Goal: Information Seeking & Learning: Learn about a topic

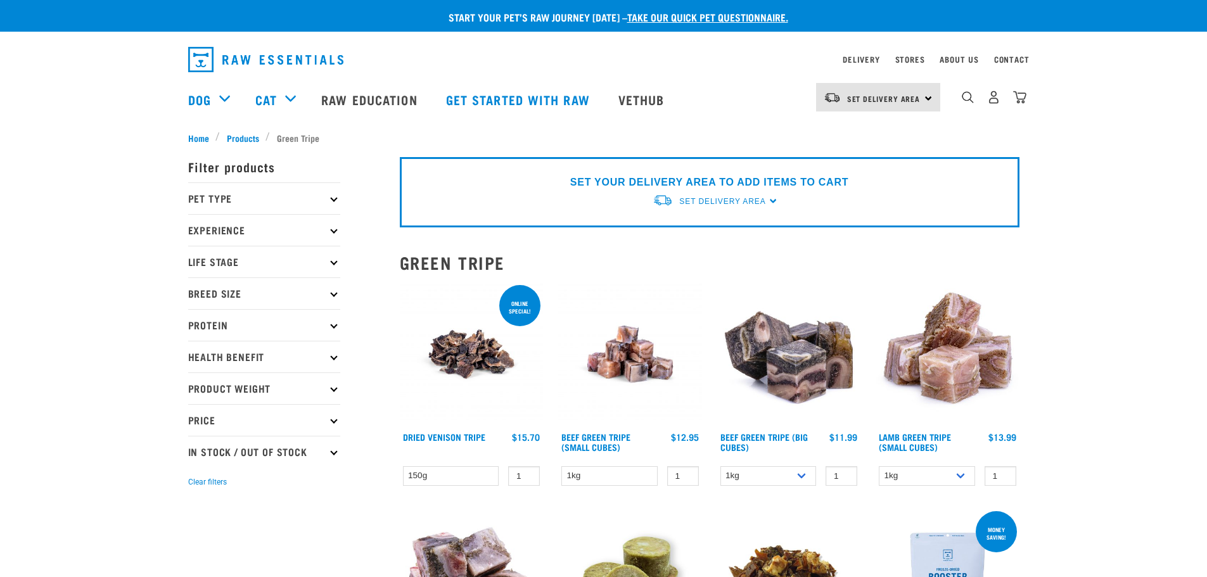
click at [475, 342] on img at bounding box center [472, 355] width 144 height 144
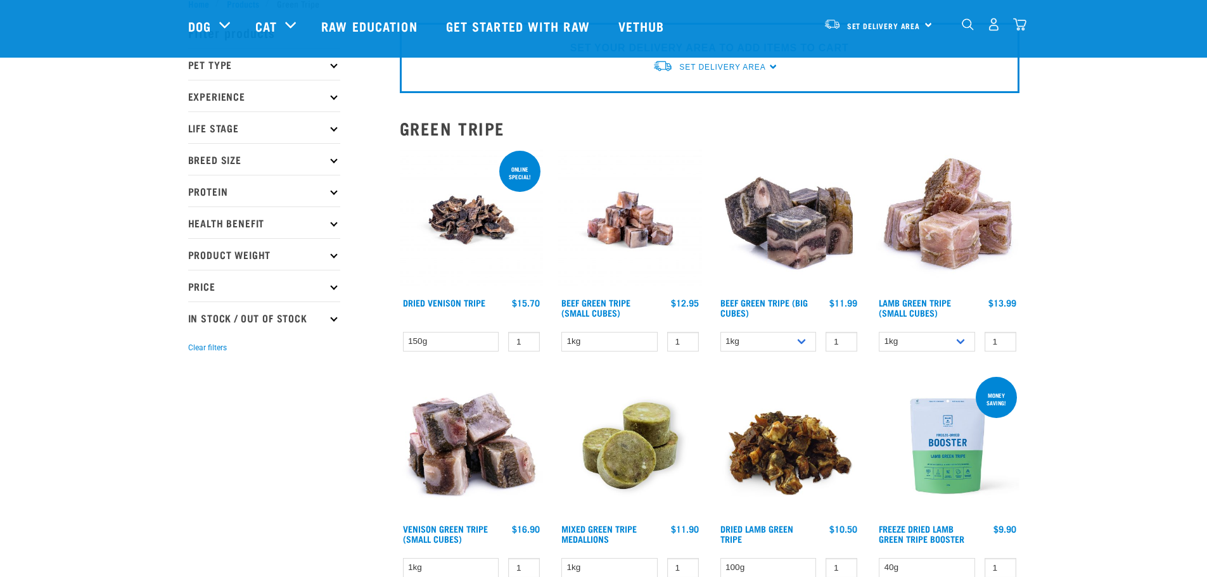
scroll to position [127, 0]
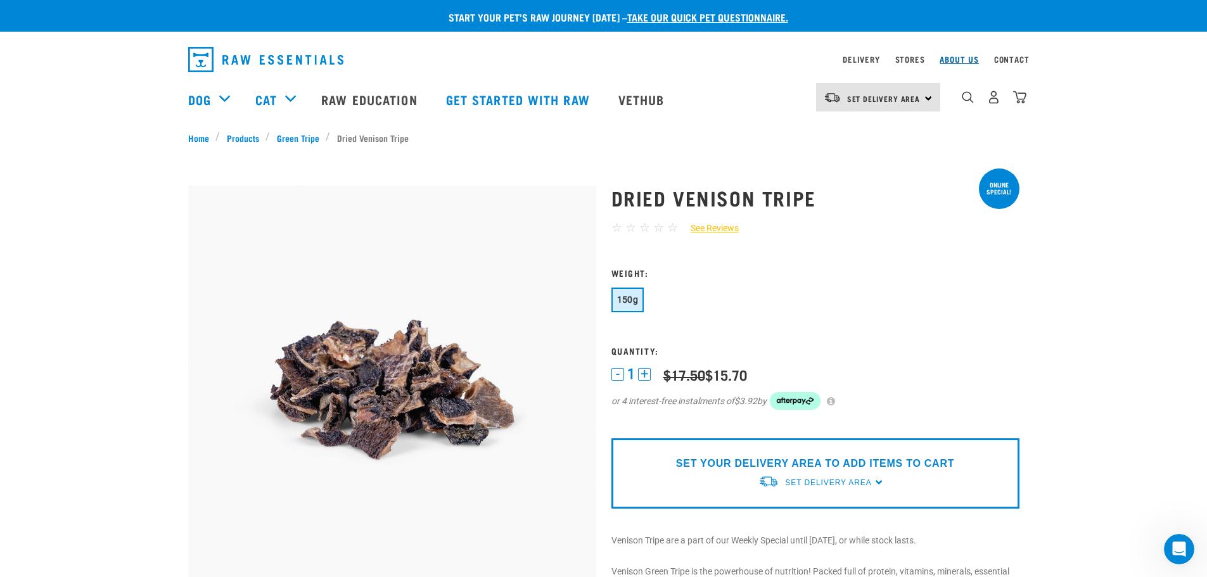
click at [951, 58] on link "About Us" at bounding box center [959, 59] width 39 height 4
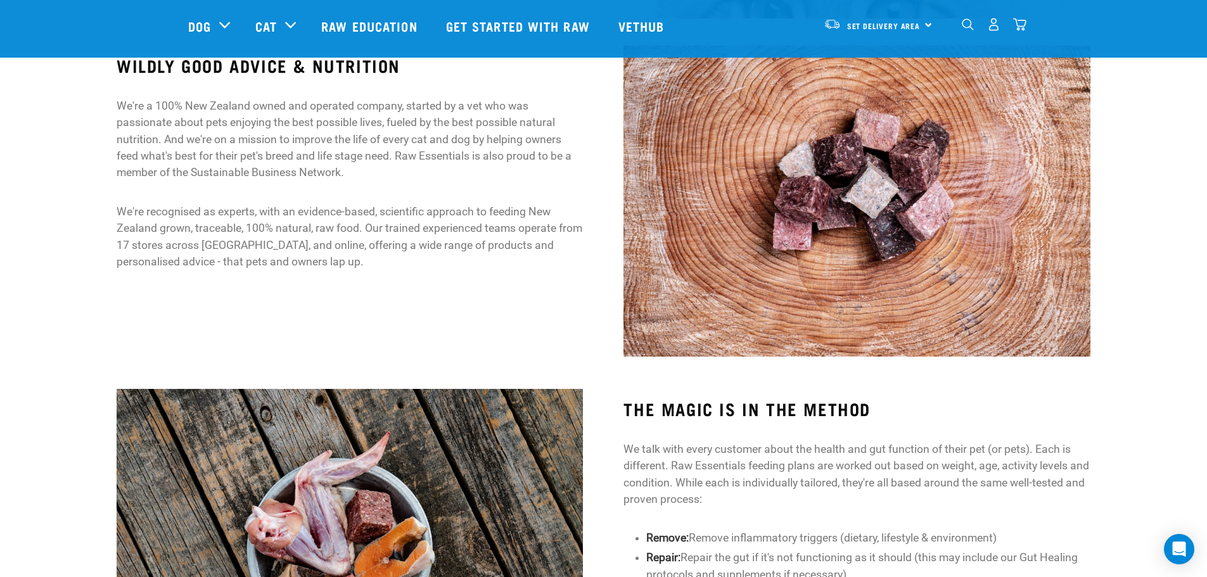
scroll to position [570, 0]
